Goal: Transaction & Acquisition: Book appointment/travel/reservation

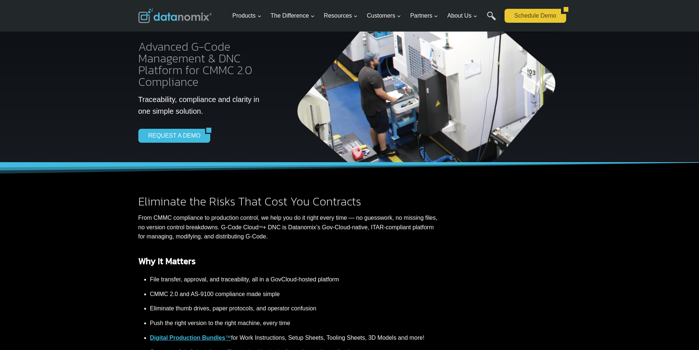
click at [526, 16] on link "Schedule Demo" at bounding box center [532, 16] width 56 height 14
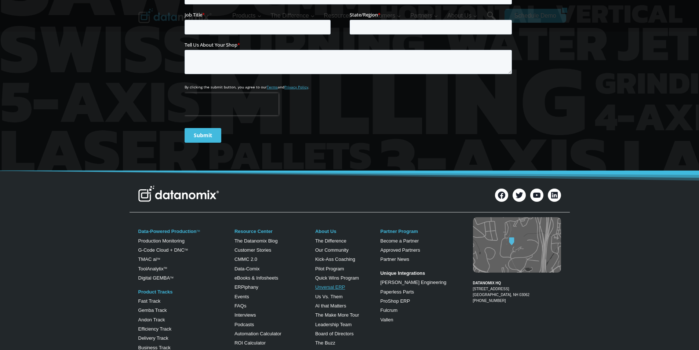
scroll to position [434, 0]
